Goal: Transaction & Acquisition: Download file/media

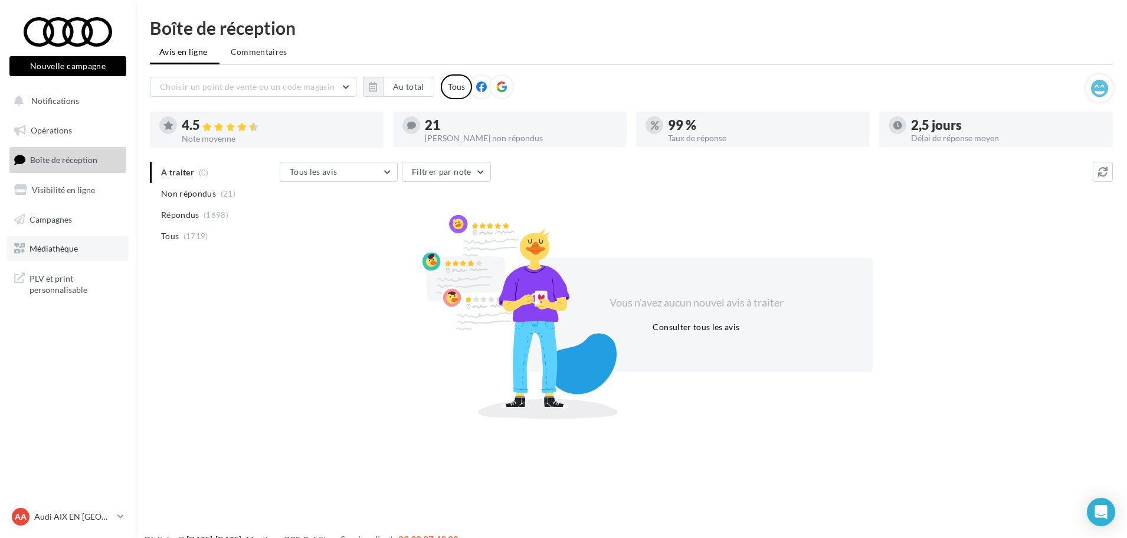
click at [89, 242] on link "Médiathèque" at bounding box center [68, 248] width 122 height 25
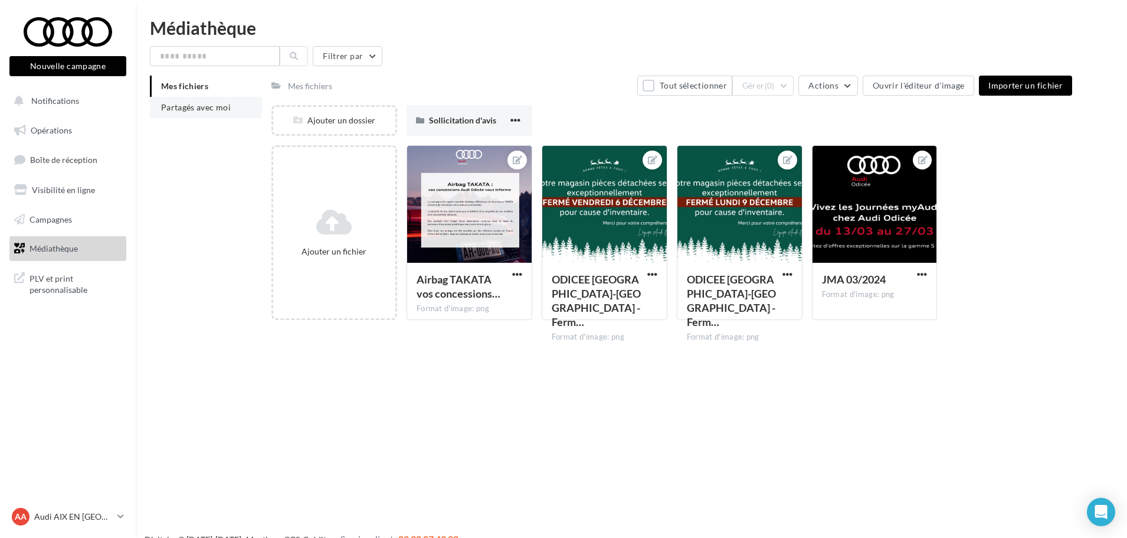
click at [224, 102] on li "Partagés avec moi" at bounding box center [206, 107] width 112 height 21
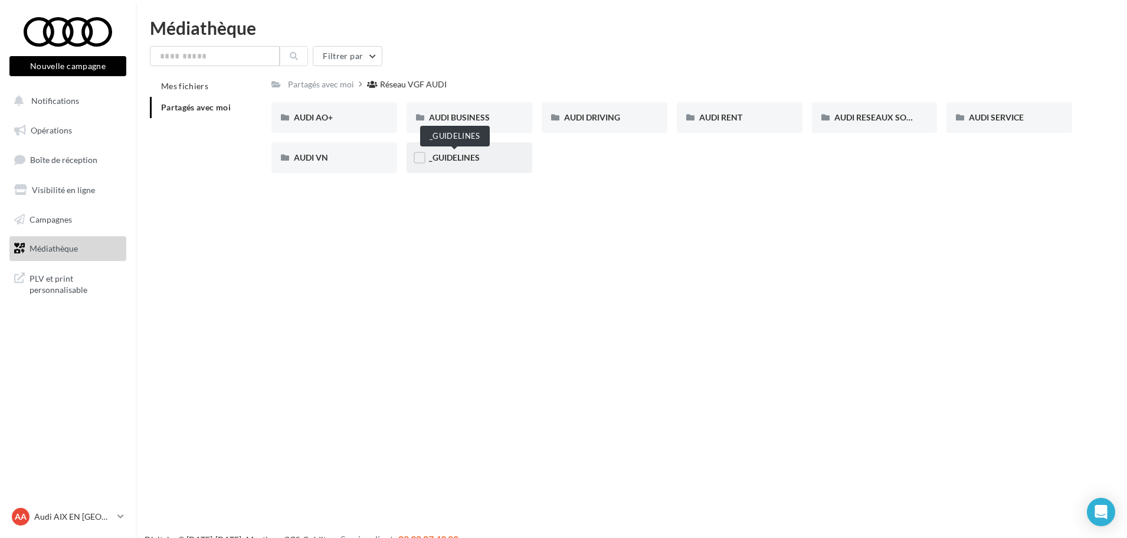
click at [463, 160] on span "_GUIDELINES" at bounding box center [454, 157] width 51 height 10
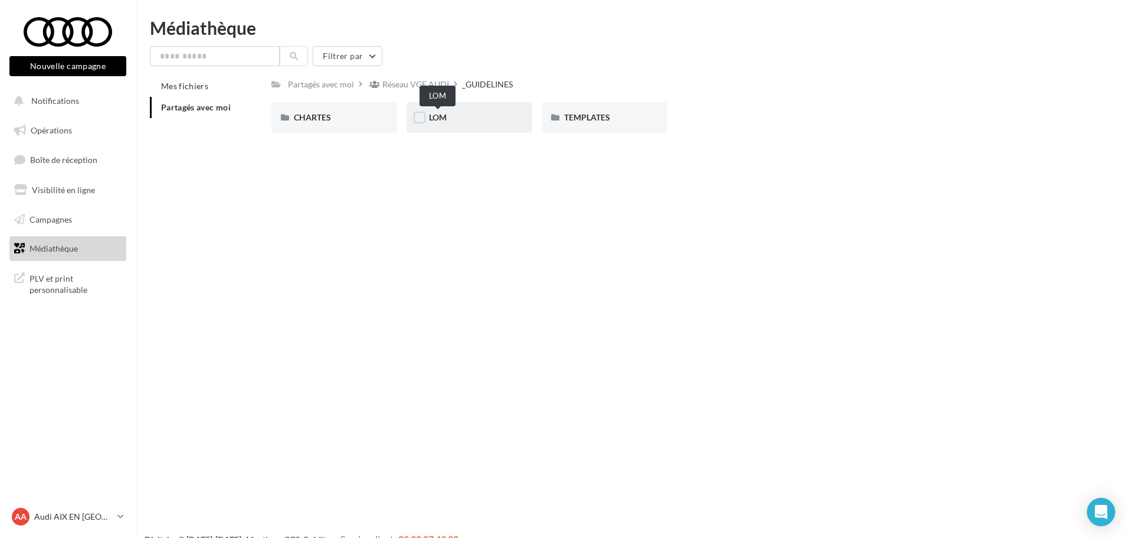
click at [441, 119] on span "LOM" at bounding box center [438, 117] width 18 height 10
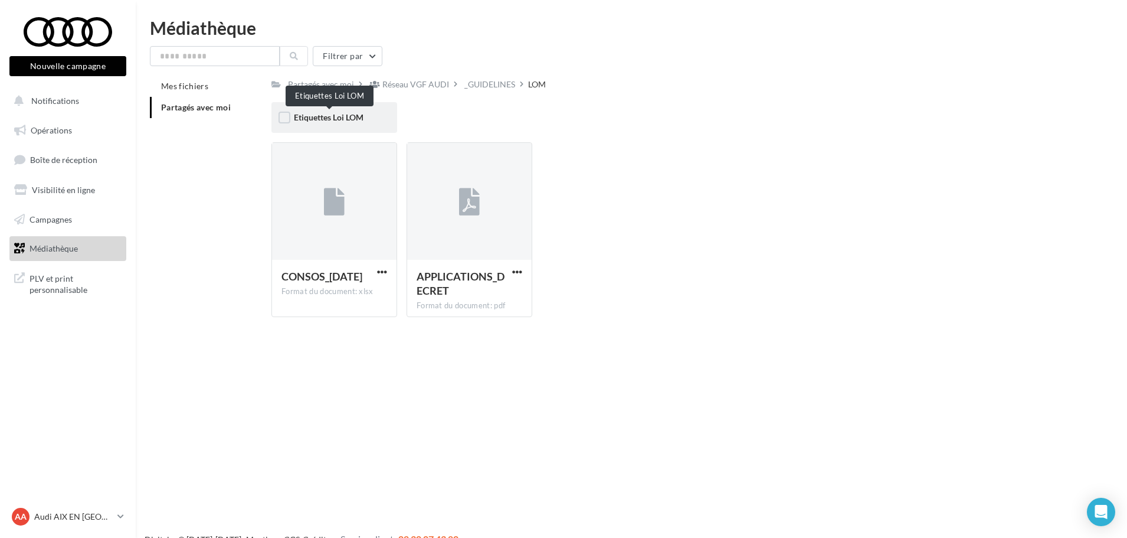
click at [327, 116] on span "Etiquettes Loi LOM" at bounding box center [329, 117] width 70 height 10
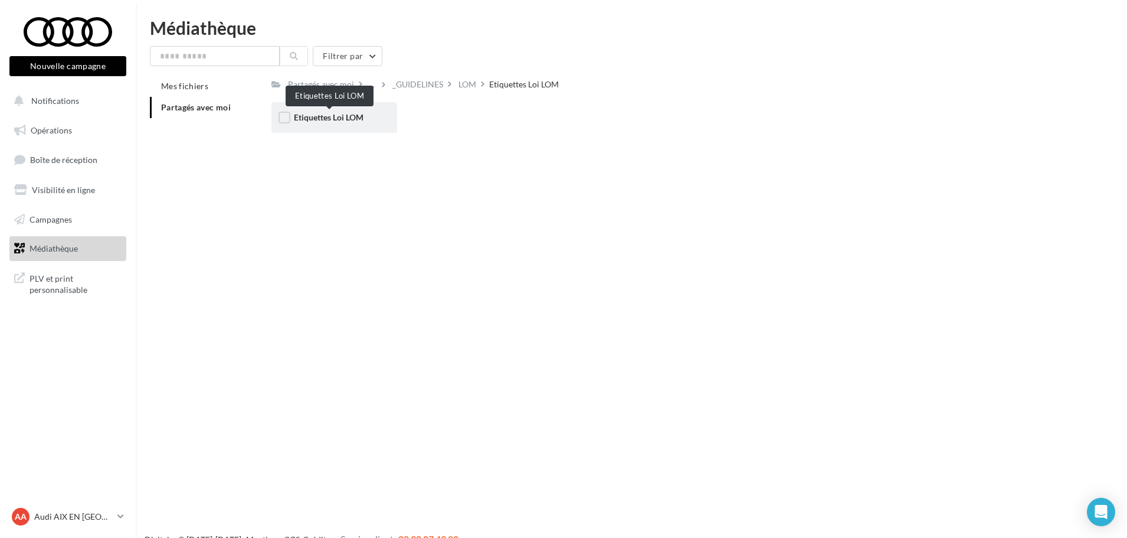
click at [346, 114] on span "Etiquettes Loi LOM" at bounding box center [329, 117] width 70 height 10
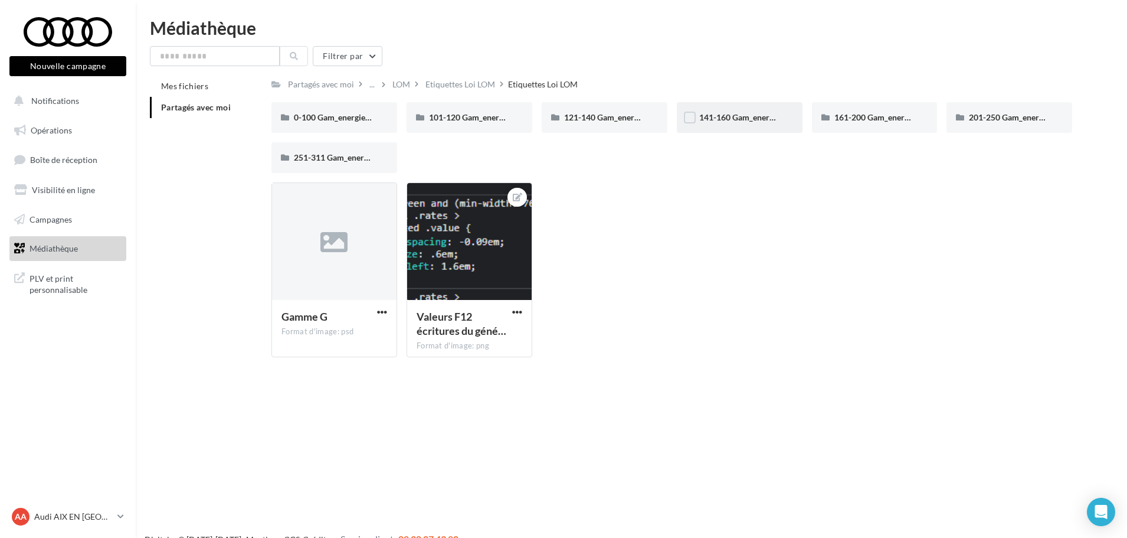
click at [729, 112] on div "141-160 Gam_energie_D-WHT_RVB_PNG_1080PX" at bounding box center [739, 118] width 81 height 12
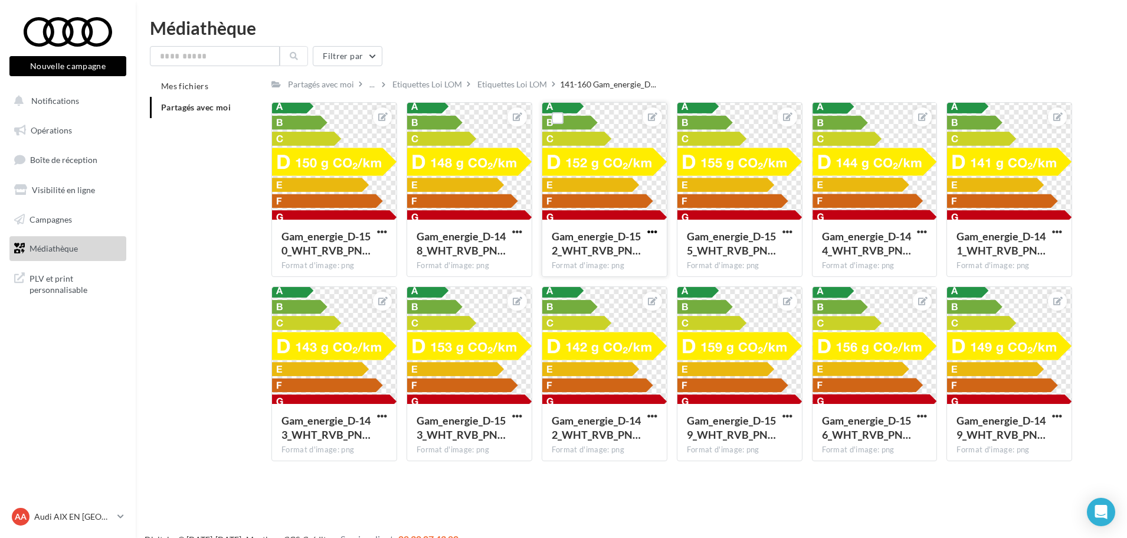
click at [655, 229] on span "button" at bounding box center [652, 232] width 10 height 10
click at [606, 296] on button "Télécharger" at bounding box center [597, 285] width 125 height 31
